Goal: Information Seeking & Learning: Learn about a topic

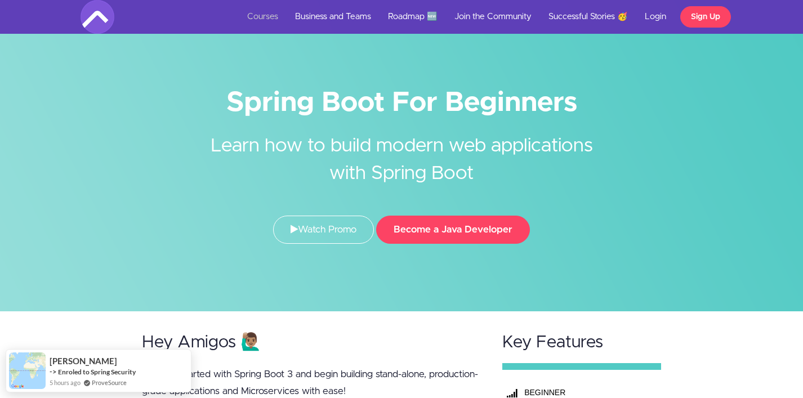
click at [263, 14] on link "Courses" at bounding box center [263, 17] width 48 height 34
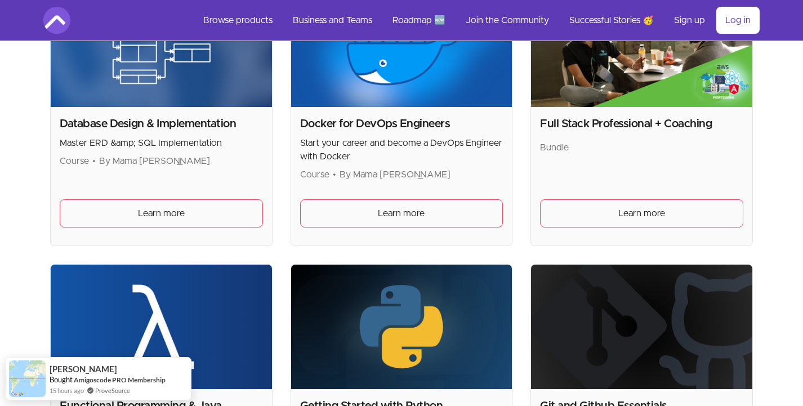
scroll to position [794, 0]
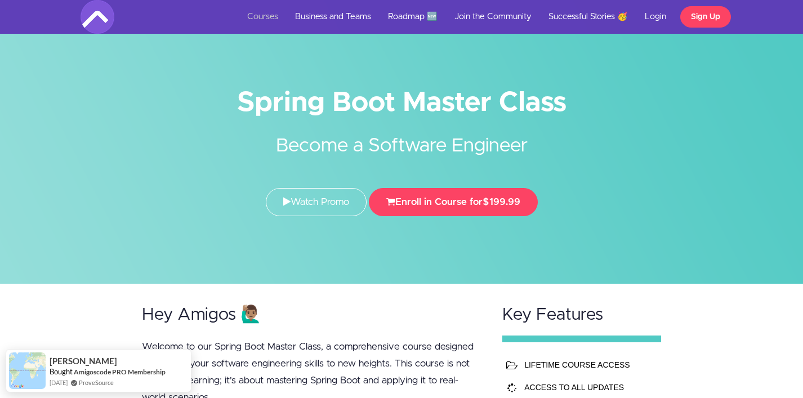
click at [274, 8] on link "Courses" at bounding box center [263, 17] width 48 height 34
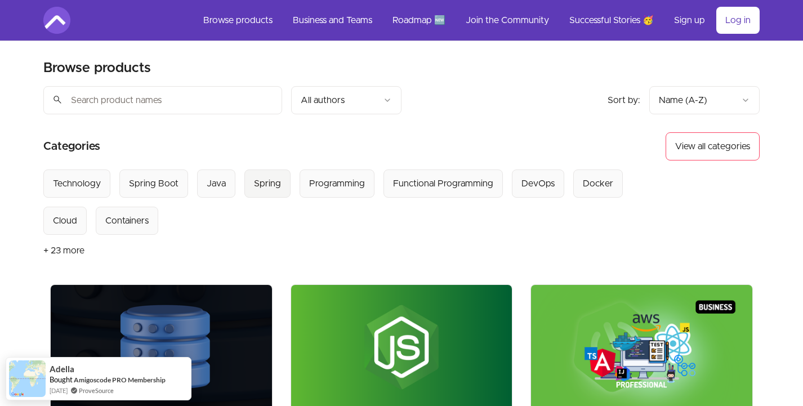
click at [260, 180] on div "Spring" at bounding box center [267, 184] width 27 height 14
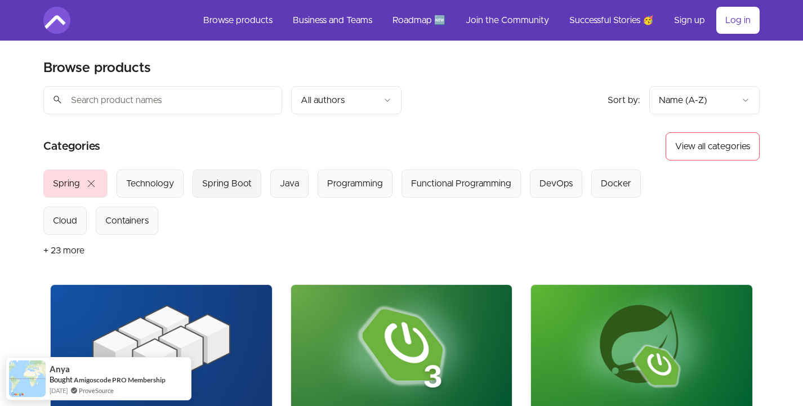
click at [208, 180] on div "Spring Boot" at bounding box center [227, 184] width 50 height 14
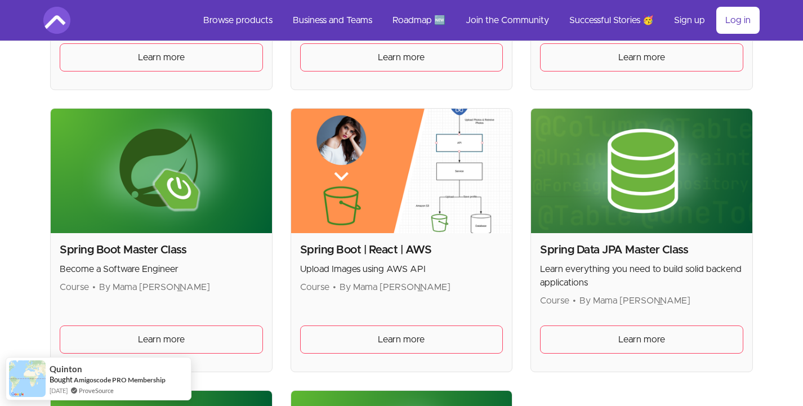
scroll to position [539, 0]
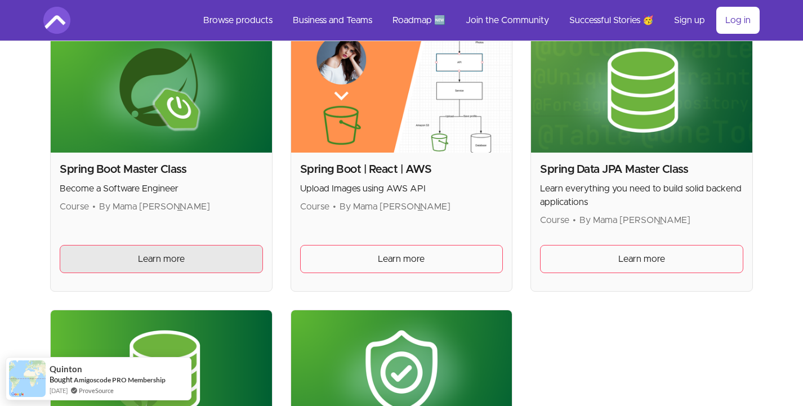
click at [122, 257] on link "Learn more" at bounding box center [161, 259] width 203 height 28
